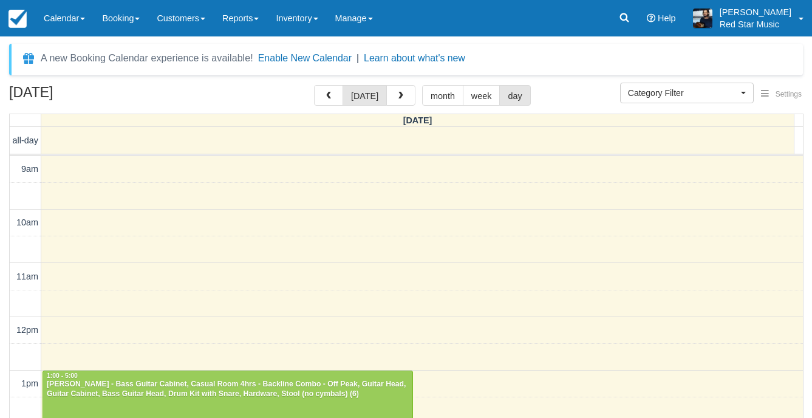
select select
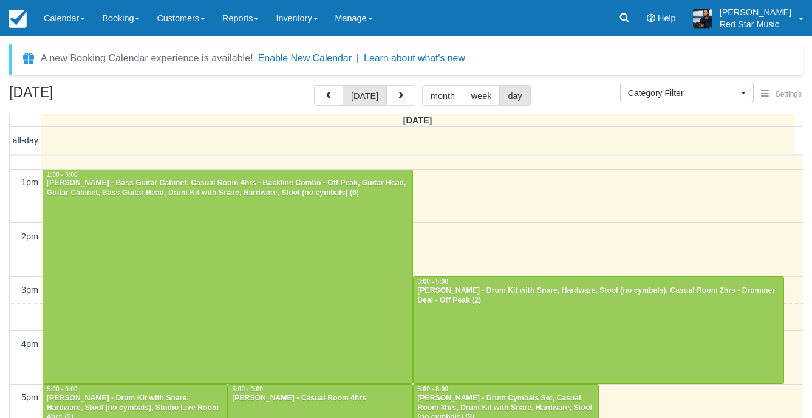
scroll to position [182, 0]
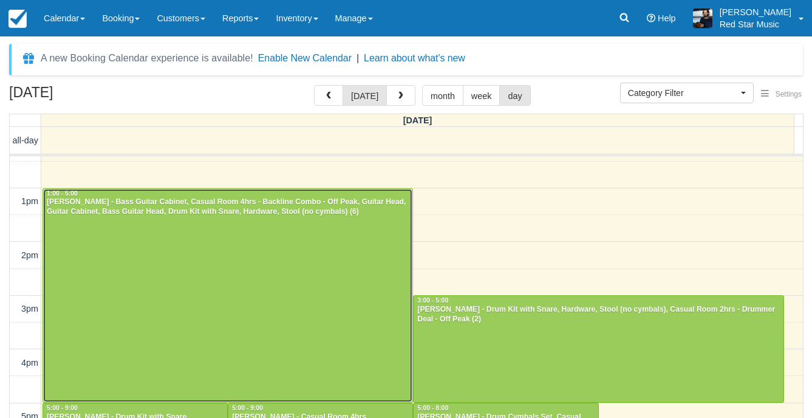
click at [302, 262] on div at bounding box center [227, 296] width 369 height 214
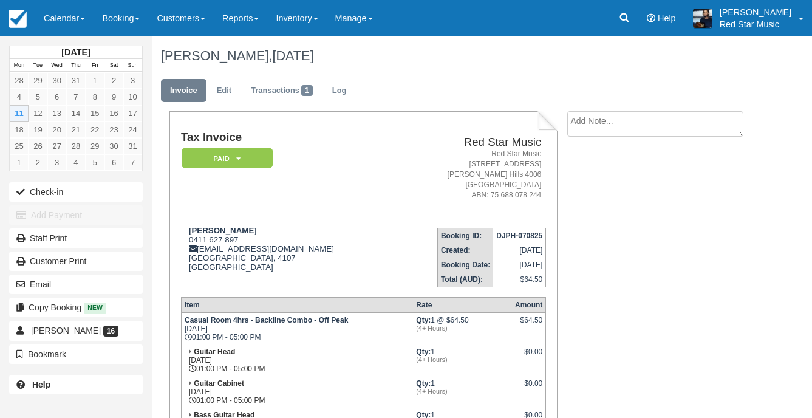
click at [691, 129] on textarea at bounding box center [655, 124] width 176 height 26
type textarea "3"
click at [596, 193] on button "Create" at bounding box center [594, 193] width 55 height 21
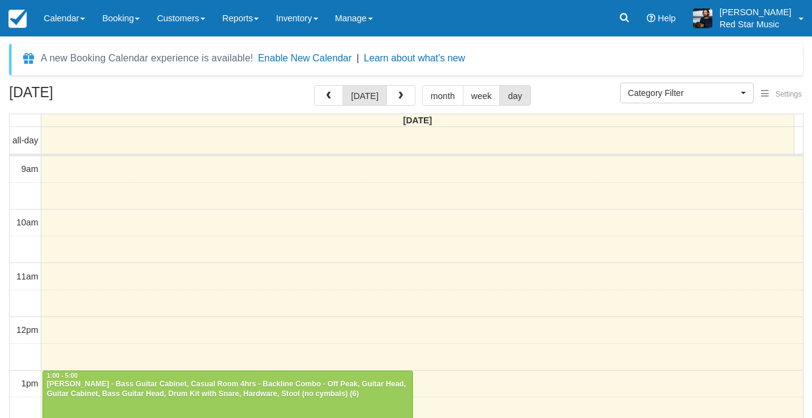
select select
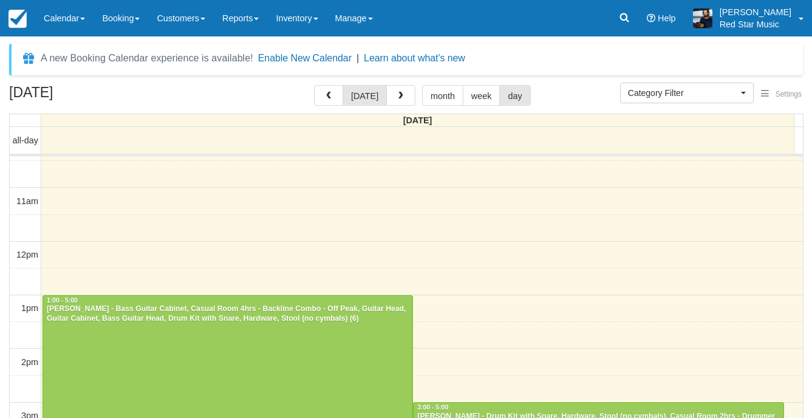
scroll to position [243, 0]
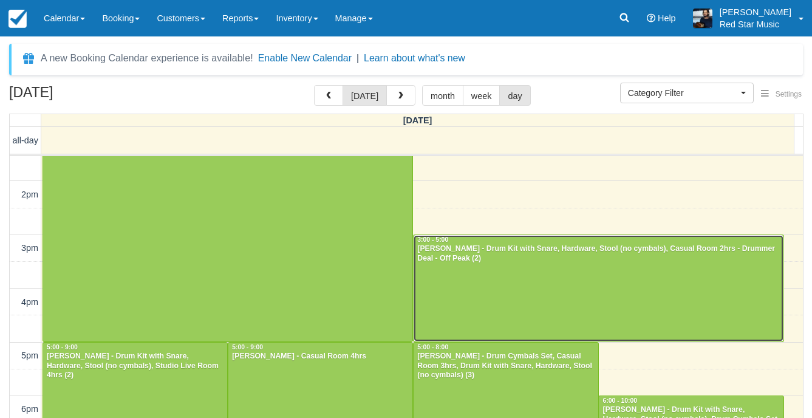
click at [527, 265] on div at bounding box center [598, 288] width 369 height 106
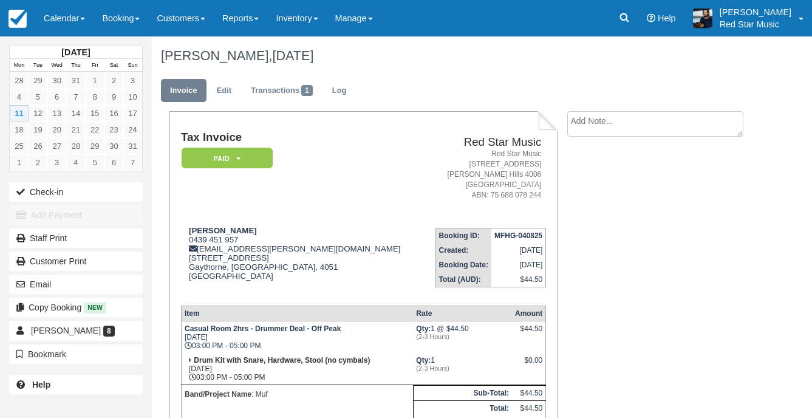
click at [615, 134] on textarea at bounding box center [655, 124] width 176 height 26
type textarea "4"
drag, startPoint x: 586, startPoint y: 185, endPoint x: 580, endPoint y: 188, distance: 6.3
click at [586, 185] on button "Create" at bounding box center [594, 193] width 55 height 21
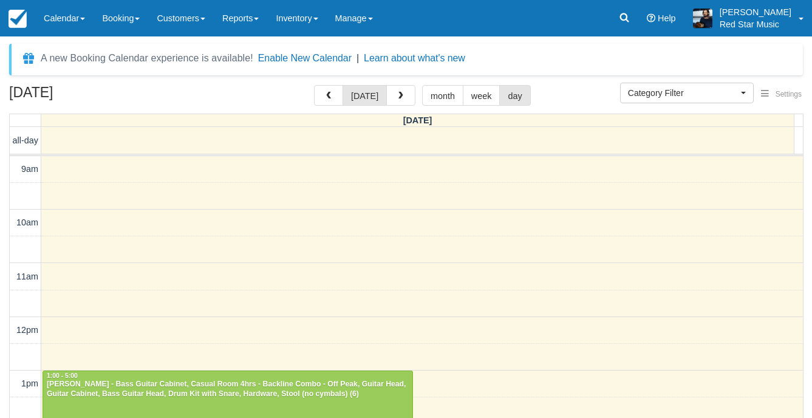
select select
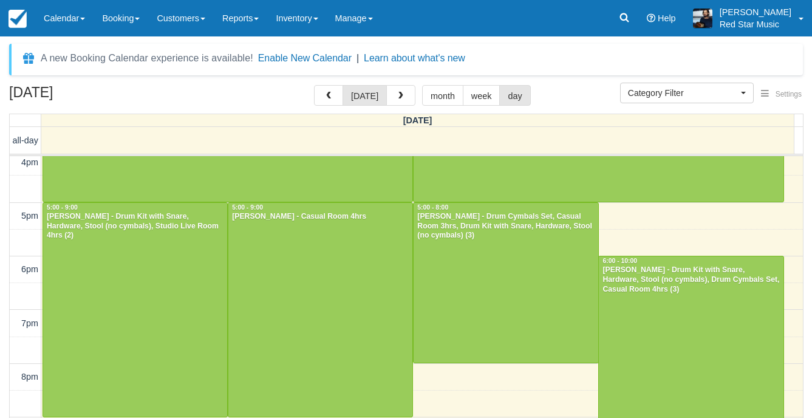
scroll to position [400, 0]
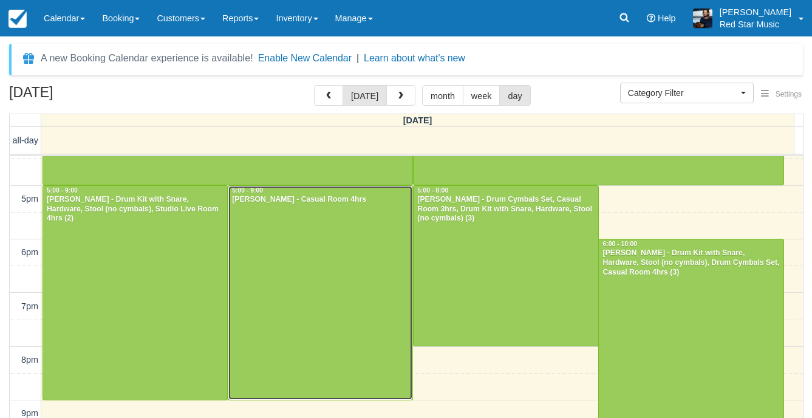
click at [308, 267] on div at bounding box center [320, 293] width 184 height 214
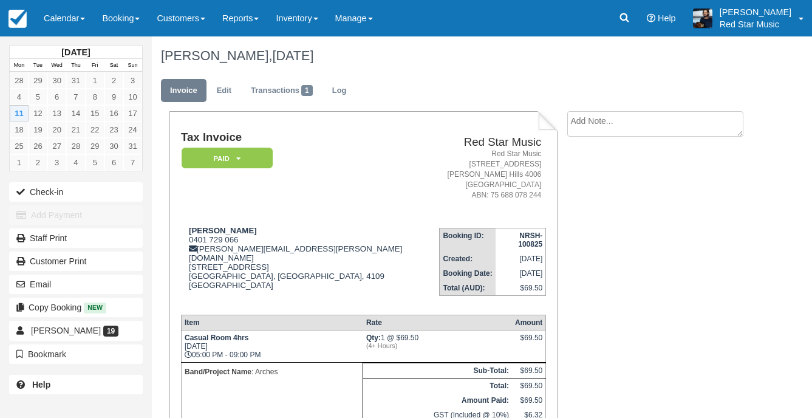
click at [602, 128] on textarea at bounding box center [655, 124] width 176 height 26
type textarea "1"
click at [592, 191] on button "Create" at bounding box center [594, 193] width 55 height 21
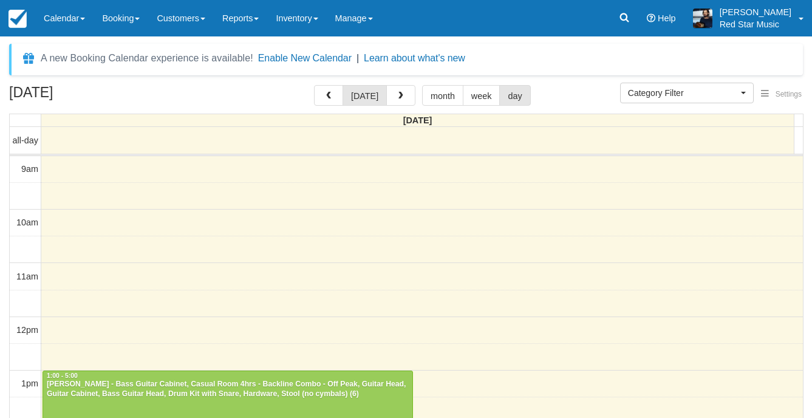
select select
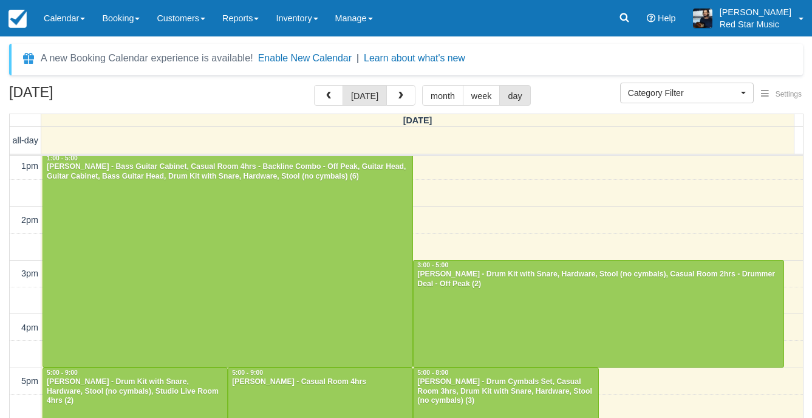
scroll to position [339, 0]
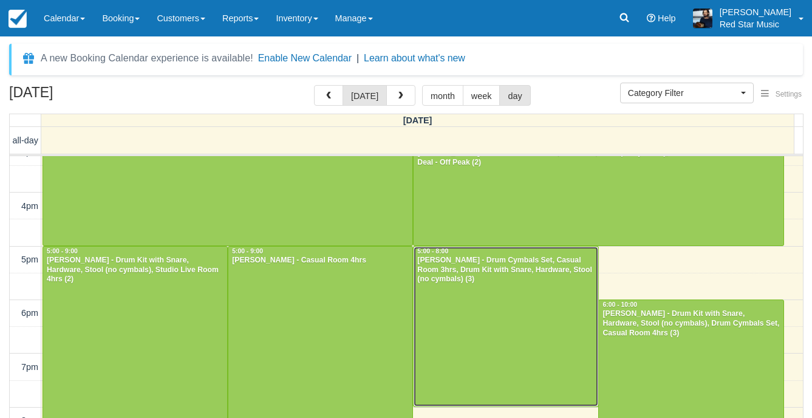
click at [435, 290] on div at bounding box center [506, 327] width 184 height 160
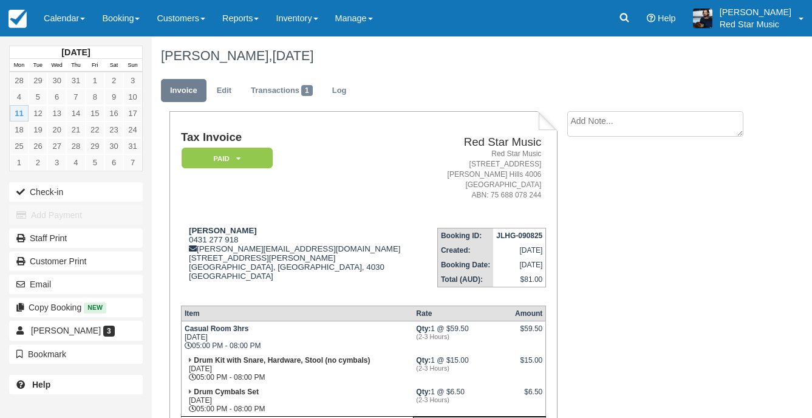
click at [628, 130] on textarea at bounding box center [655, 124] width 176 height 26
type textarea "3"
click at [604, 195] on button "Create" at bounding box center [594, 193] width 55 height 21
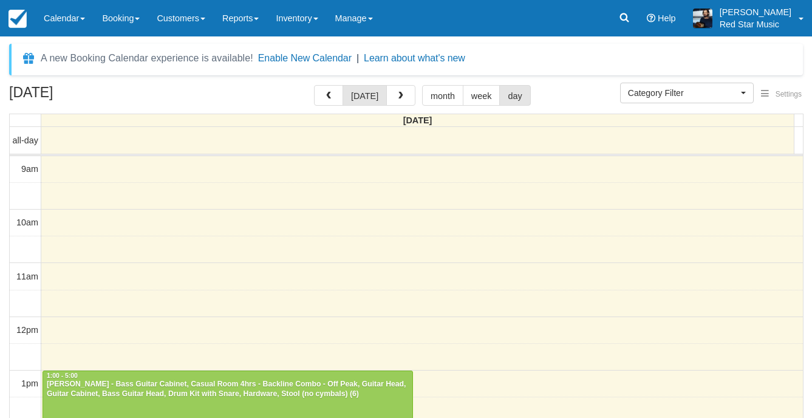
select select
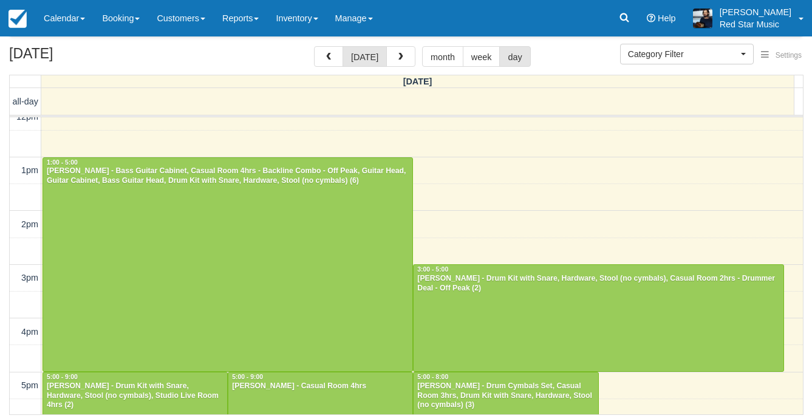
scroll to position [304, 0]
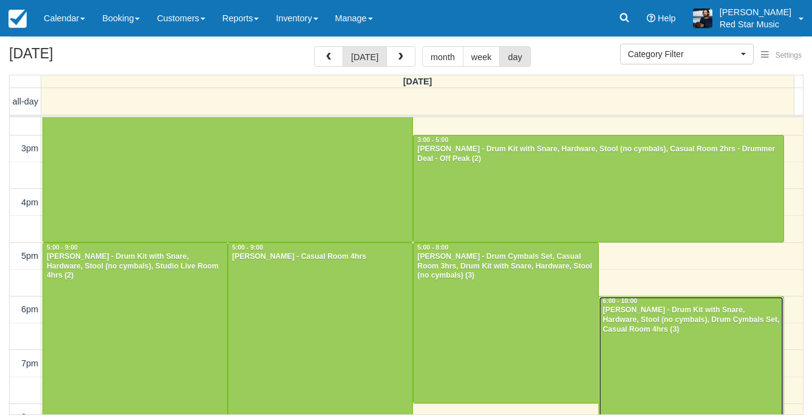
click at [719, 366] on div at bounding box center [691, 402] width 184 height 213
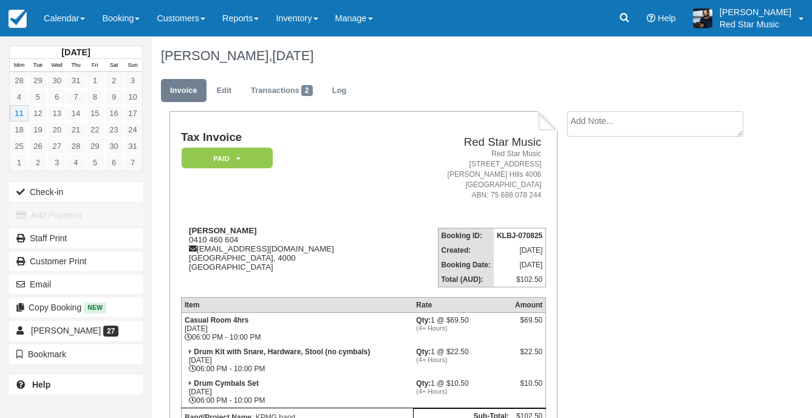
click at [682, 121] on textarea at bounding box center [655, 124] width 176 height 26
type textarea "4"
click at [596, 200] on button "Create" at bounding box center [594, 193] width 55 height 21
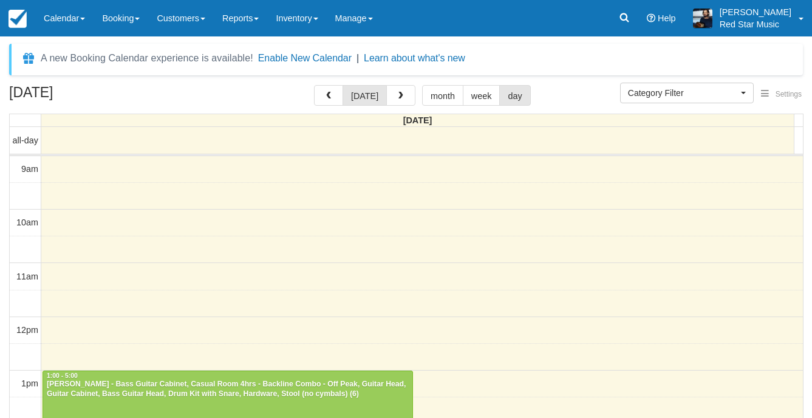
select select
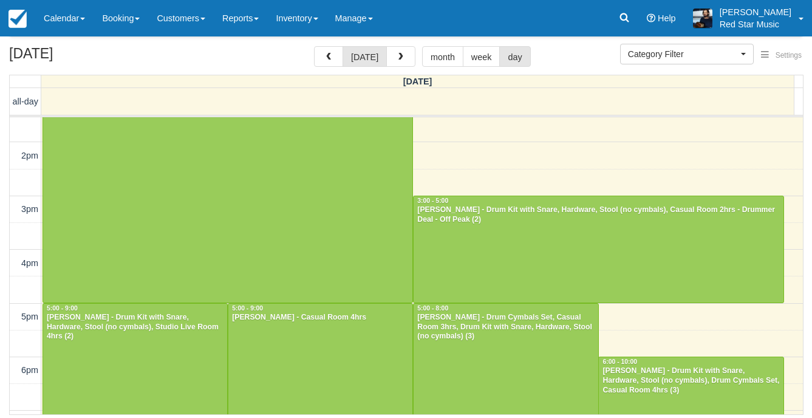
scroll to position [121, 0]
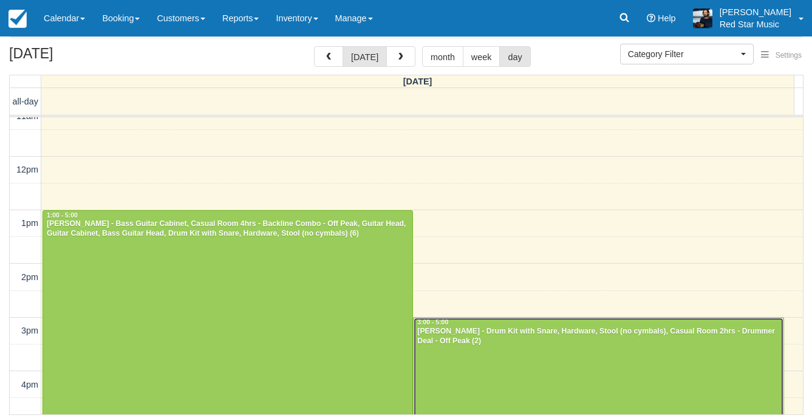
click at [479, 353] on div at bounding box center [598, 371] width 369 height 106
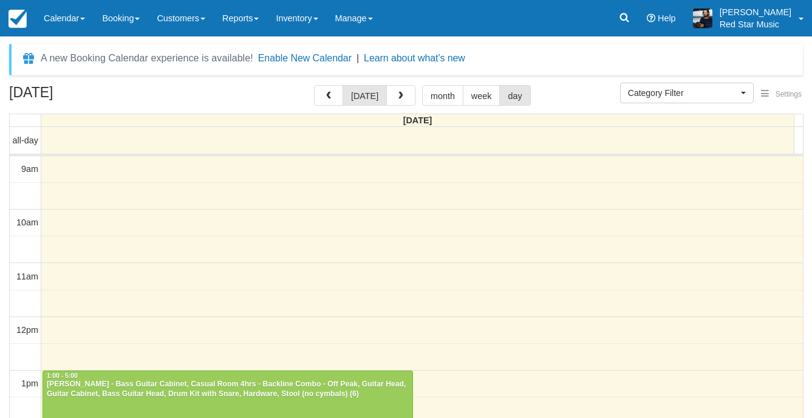
select select
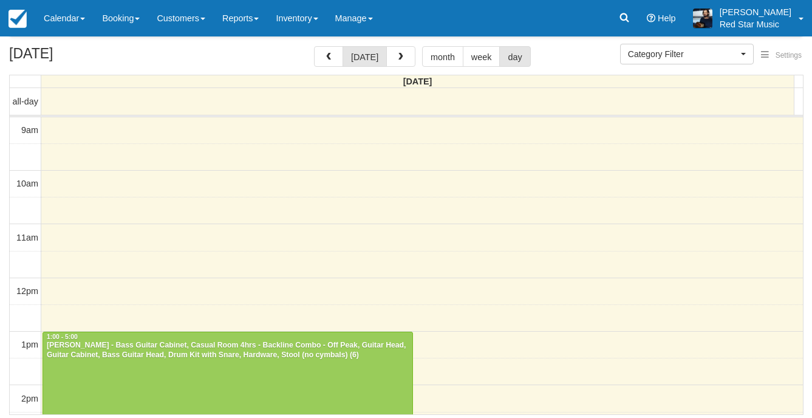
scroll to position [243, 0]
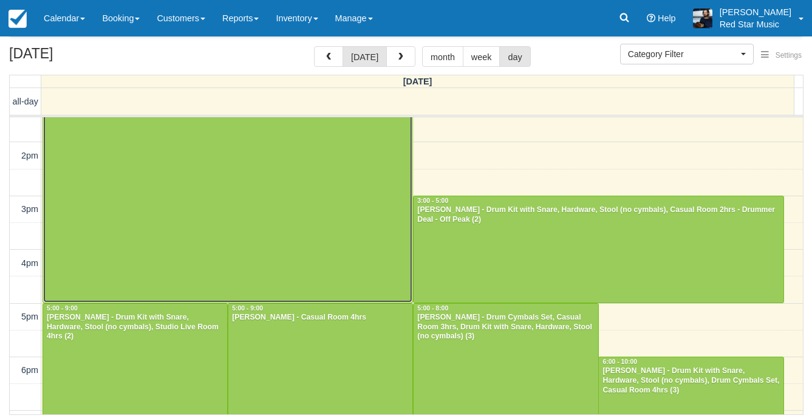
click at [148, 186] on div at bounding box center [227, 196] width 369 height 214
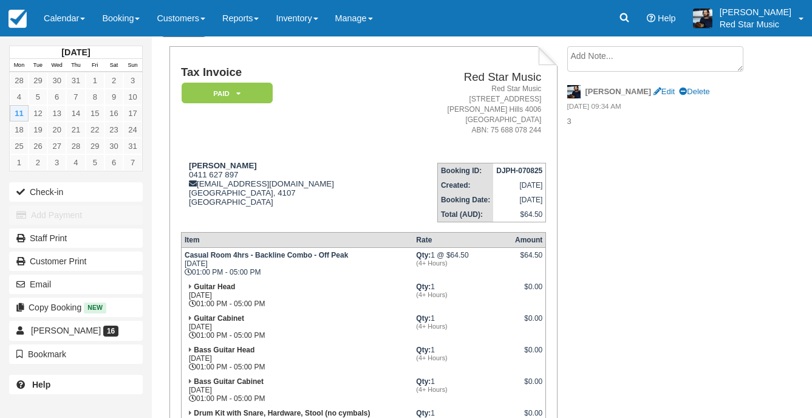
scroll to position [182, 0]
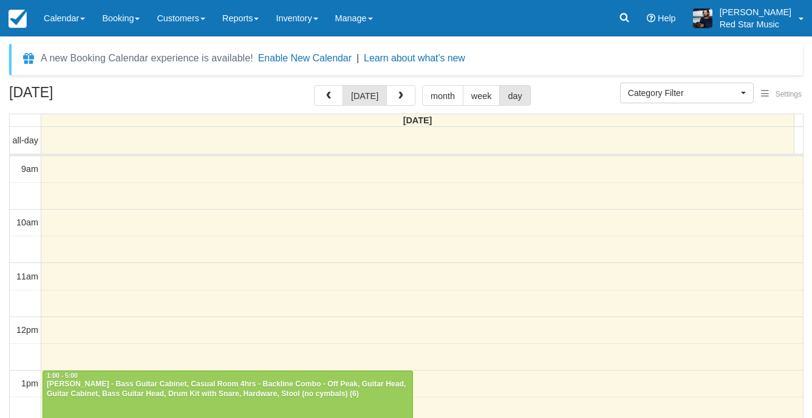
select select
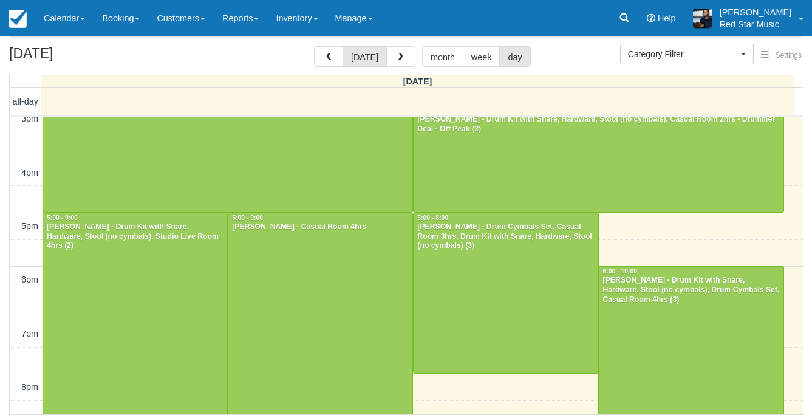
scroll to position [157, 0]
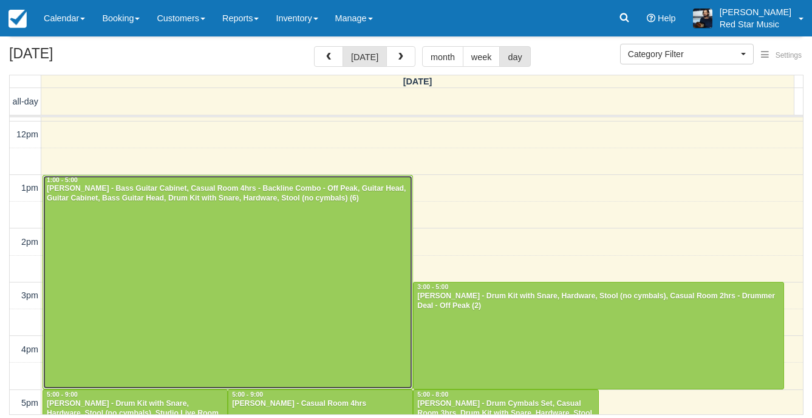
click at [182, 254] on div at bounding box center [227, 283] width 369 height 214
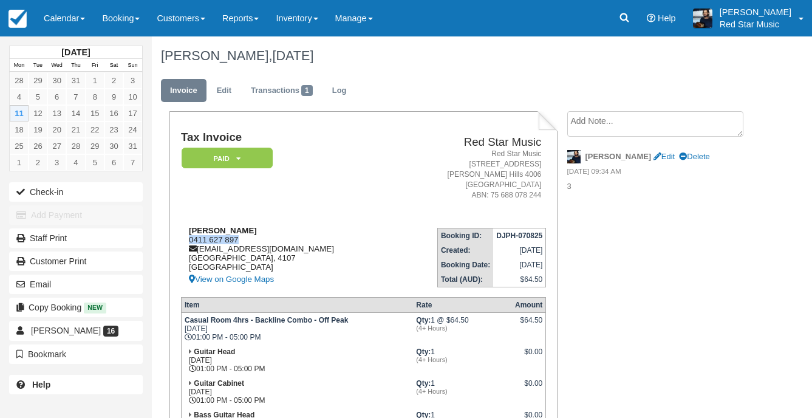
click at [190, 243] on div "Stan Needham-Walker 0411 627 897 spangledstan@gmail.com Queensland, 4107 Austra…" at bounding box center [287, 256] width 213 height 61
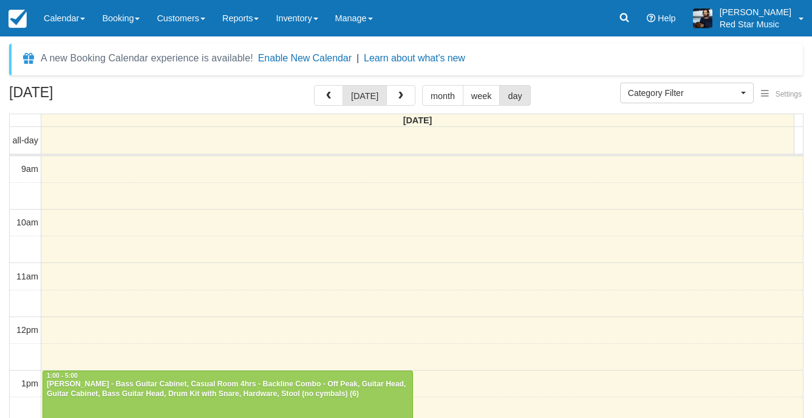
select select
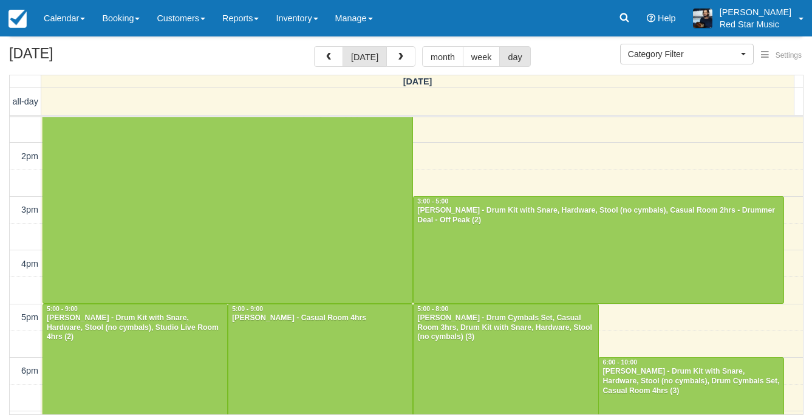
scroll to position [243, 0]
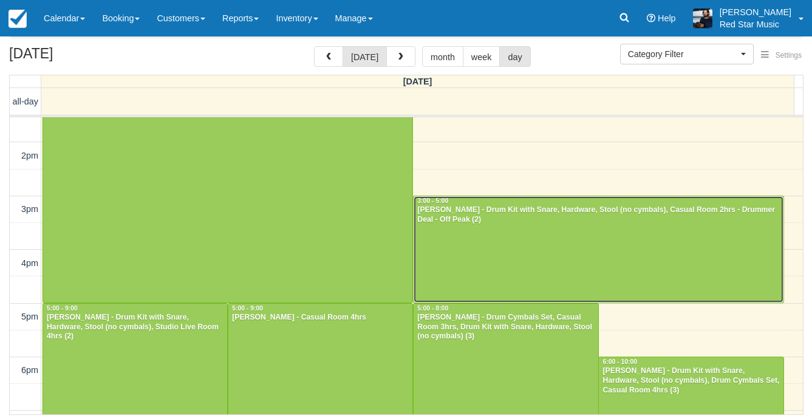
click at [467, 243] on div at bounding box center [598, 249] width 369 height 106
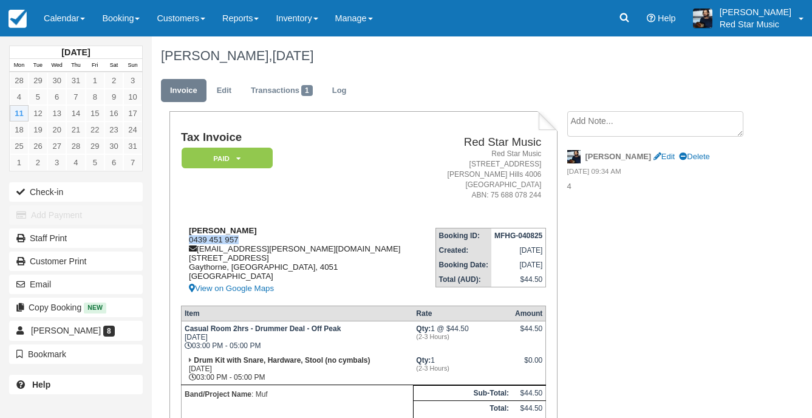
drag, startPoint x: 238, startPoint y: 238, endPoint x: 190, endPoint y: 238, distance: 48.6
click at [190, 238] on div "Benjamin Bagley 0439 451 957 bj.bagley@hotmail.com 3/46 gaythorne road Gaythorn…" at bounding box center [302, 261] width 242 height 70
copy div "0439 451 957"
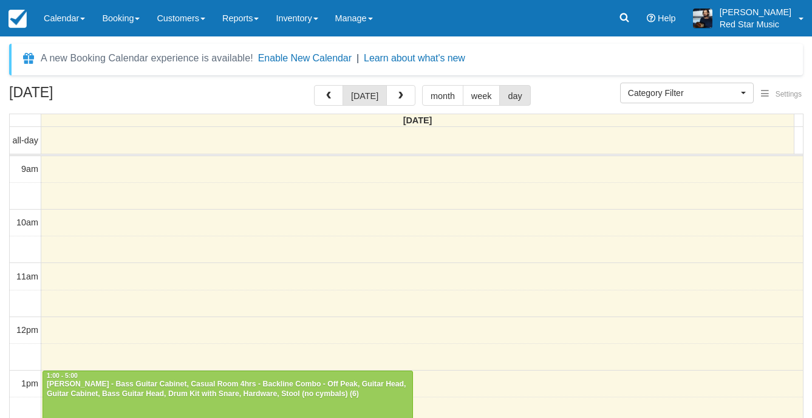
select select
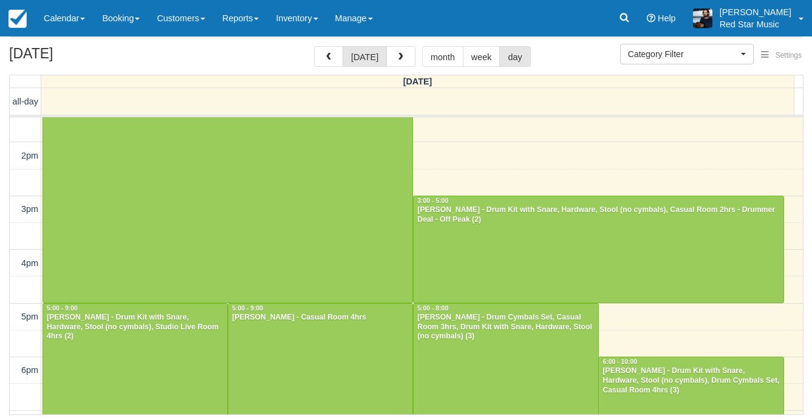
scroll to position [304, 0]
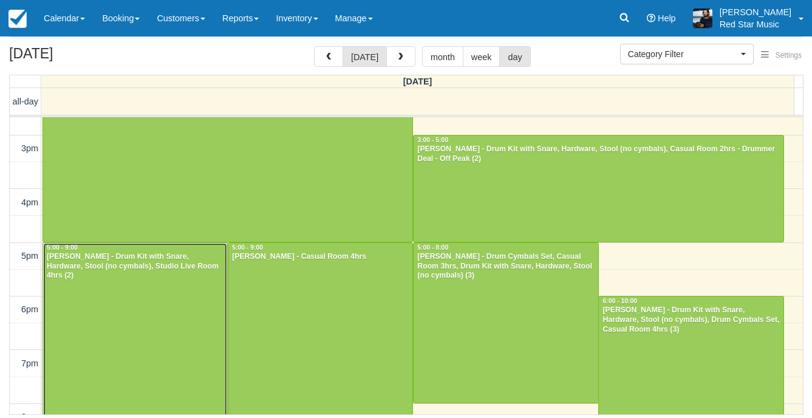
click at [163, 311] on div at bounding box center [135, 350] width 184 height 214
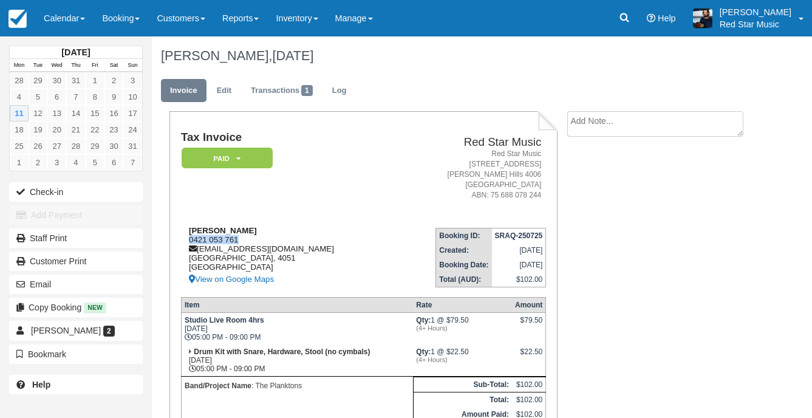
drag, startPoint x: 252, startPoint y: 236, endPoint x: 189, endPoint y: 243, distance: 63.6
click at [189, 243] on div "[PERSON_NAME] 0421 053 761 [EMAIL_ADDRESS][DOMAIN_NAME] [GEOGRAPHIC_DATA] View …" at bounding box center [287, 256] width 212 height 61
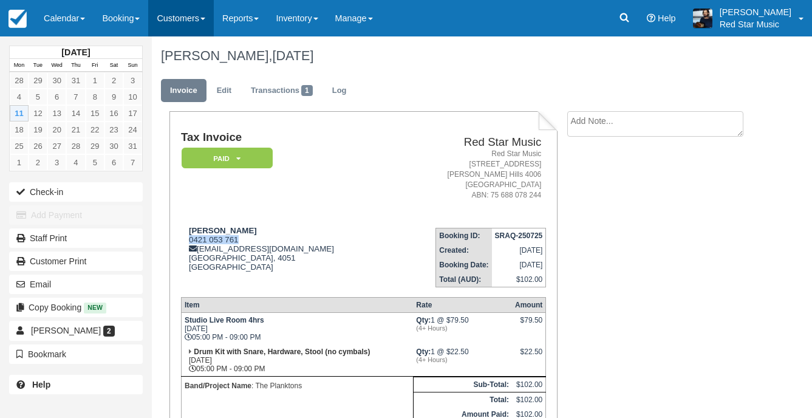
copy div "0421 053 761"
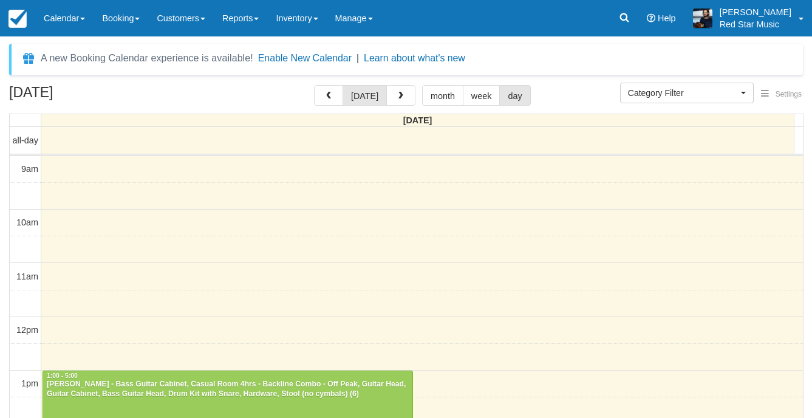
select select
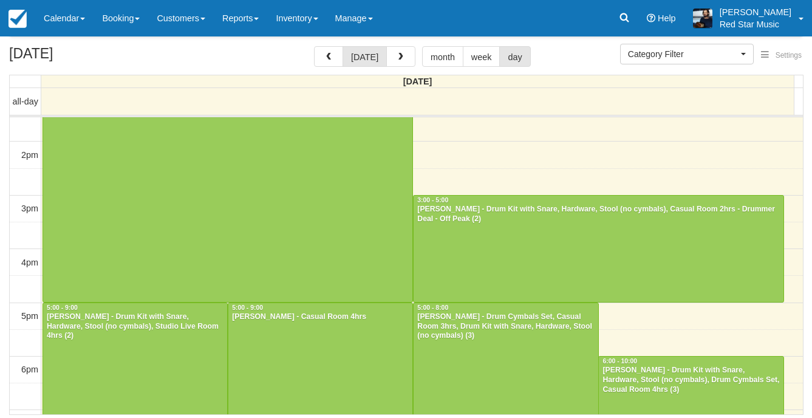
scroll to position [304, 0]
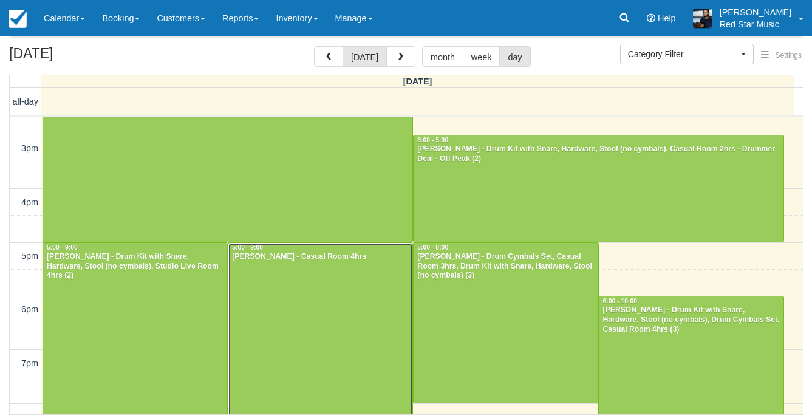
click at [359, 267] on div at bounding box center [320, 350] width 184 height 214
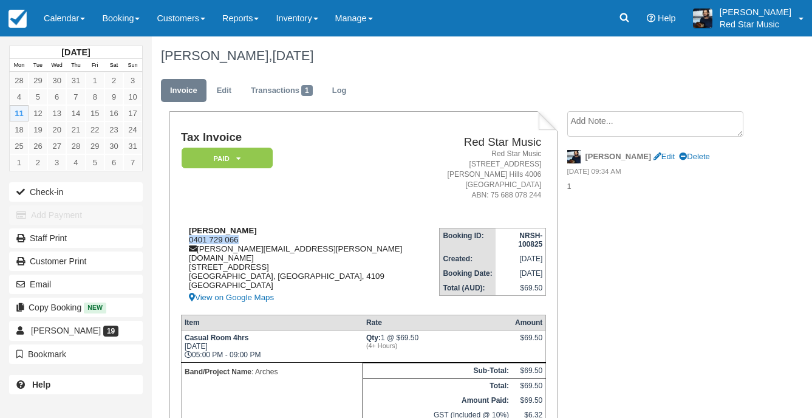
drag, startPoint x: 248, startPoint y: 237, endPoint x: 188, endPoint y: 238, distance: 59.5
click at [188, 238] on div "Mason Rowley 0401 729 066 mason.w.rowley@gmail.com 22 Feltwell Street Sunnybank…" at bounding box center [310, 265] width 258 height 79
copy div "0401 729 066"
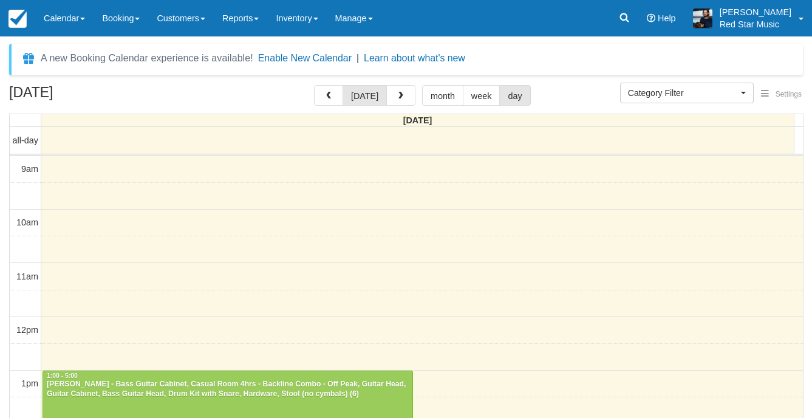
select select
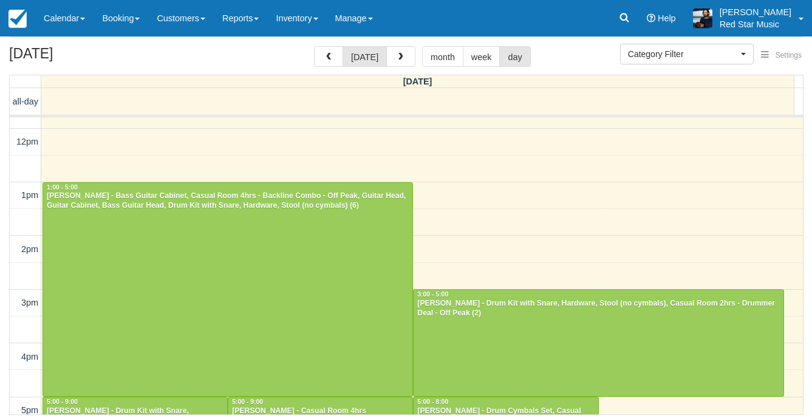
scroll to position [304, 0]
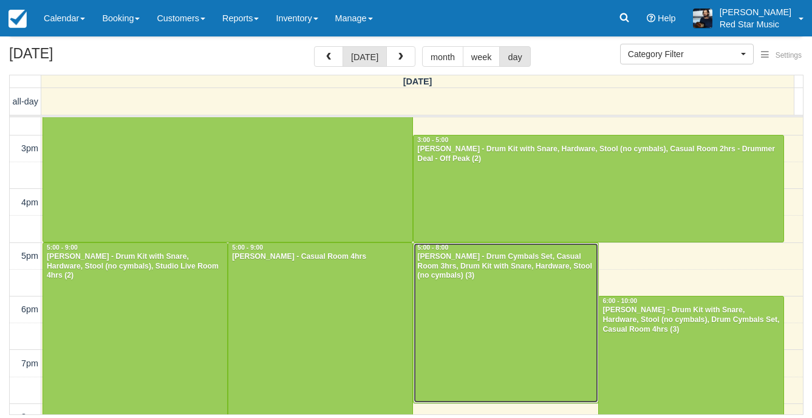
click at [515, 307] on div at bounding box center [506, 323] width 184 height 160
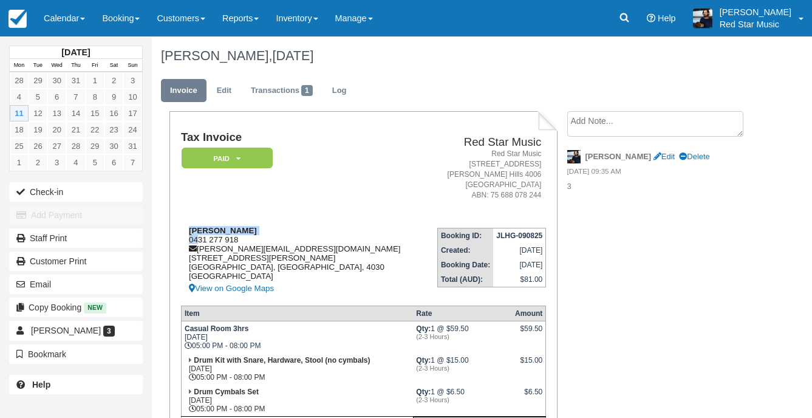
drag, startPoint x: 239, startPoint y: 234, endPoint x: 197, endPoint y: 237, distance: 42.6
click at [197, 237] on div "David Baxter 0431 277 918 david.s.baxter001@gmail.com 39 Bowen St Windsor Brisb…" at bounding box center [303, 261] width 244 height 70
drag, startPoint x: 197, startPoint y: 237, endPoint x: 265, endPoint y: 236, distance: 68.6
click at [283, 231] on div "David Baxter 0431 277 918 david.s.baxter001@gmail.com 39 Bowen St Windsor Brisb…" at bounding box center [303, 261] width 244 height 70
drag, startPoint x: 244, startPoint y: 239, endPoint x: 188, endPoint y: 242, distance: 56.0
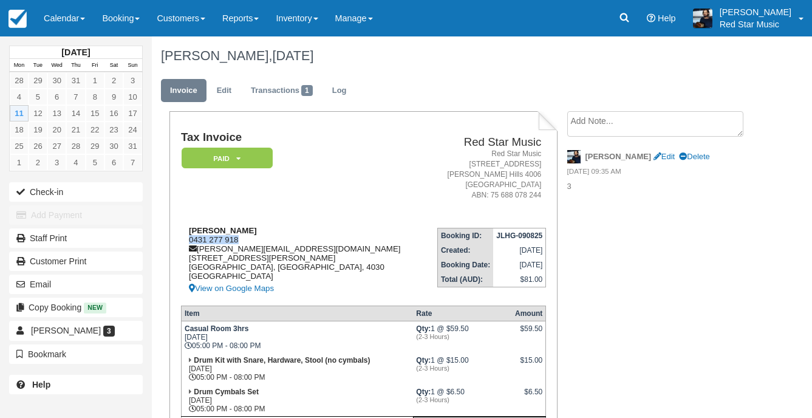
click at [188, 242] on div "David Baxter 0431 277 918 david.s.baxter001@gmail.com 39 Bowen St Windsor Brisb…" at bounding box center [303, 261] width 244 height 70
copy div "0431 277 918"
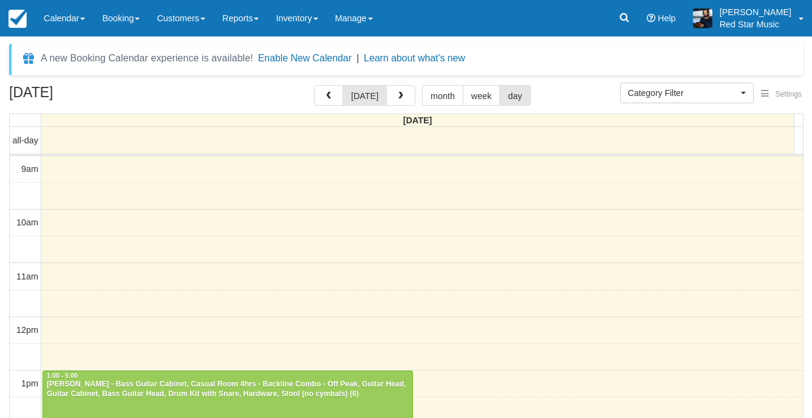
select select
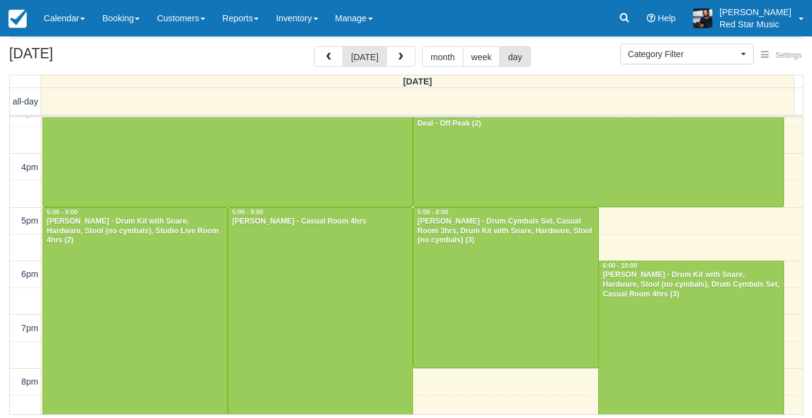
scroll to position [400, 0]
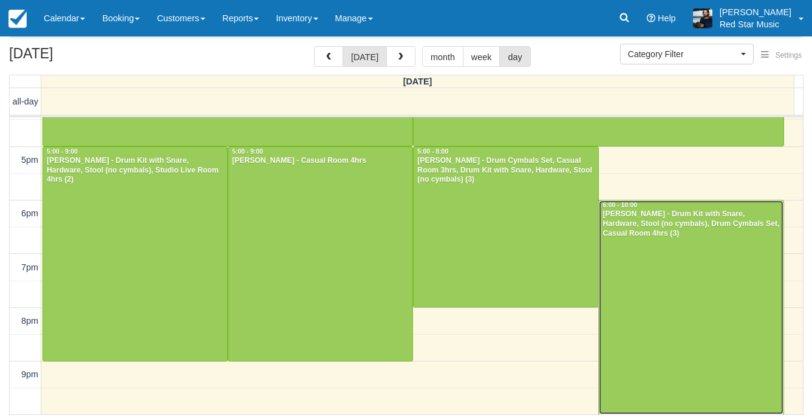
click at [659, 276] on div at bounding box center [691, 306] width 184 height 213
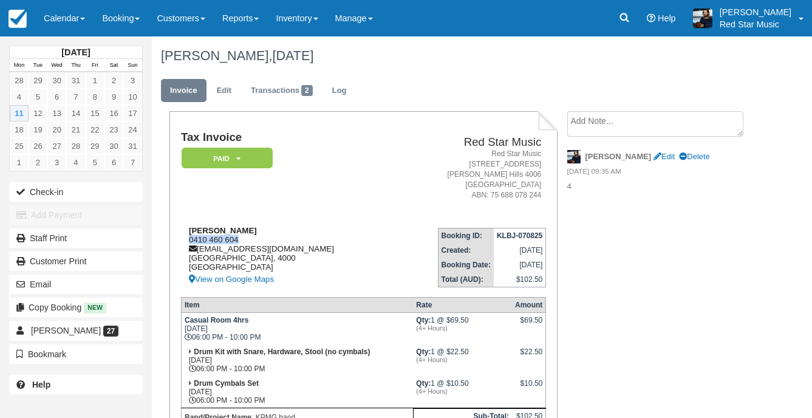
drag, startPoint x: 244, startPoint y: 236, endPoint x: 190, endPoint y: 241, distance: 54.9
click at [190, 241] on div "[PERSON_NAME] 0410 460 604 [EMAIL_ADDRESS][DOMAIN_NAME] [GEOGRAPHIC_DATA] View …" at bounding box center [288, 256] width 214 height 61
copy div "0410 460 604"
drag, startPoint x: 58, startPoint y: 10, endPoint x: 75, endPoint y: 92, distance: 83.9
click at [58, 10] on link "Calendar" at bounding box center [64, 18] width 58 height 36
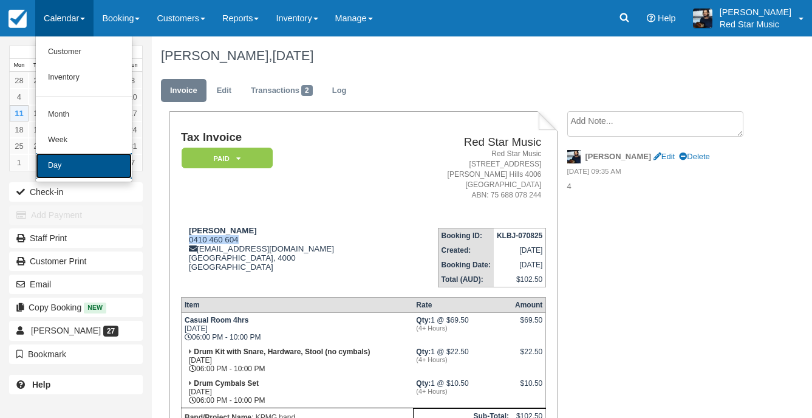
click at [68, 171] on link "Day" at bounding box center [84, 166] width 96 height 26
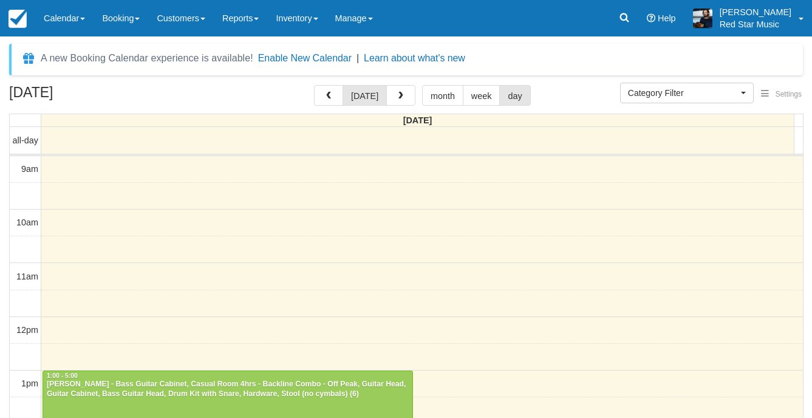
select select
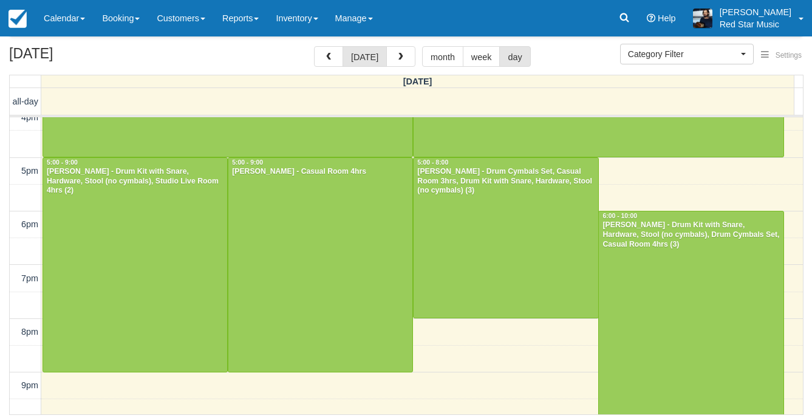
scroll to position [400, 0]
